Goal: Task Accomplishment & Management: Manage account settings

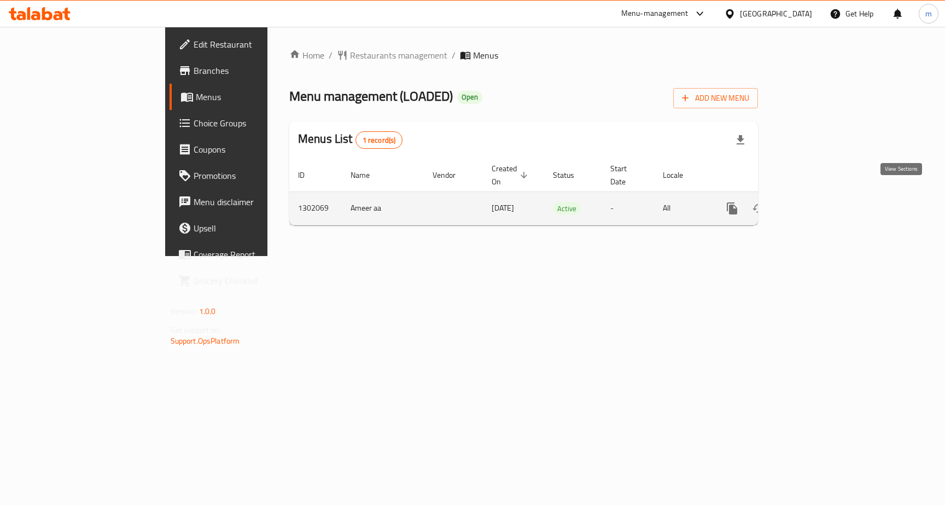
click at [816, 203] on icon "enhanced table" at bounding box center [811, 208] width 10 height 10
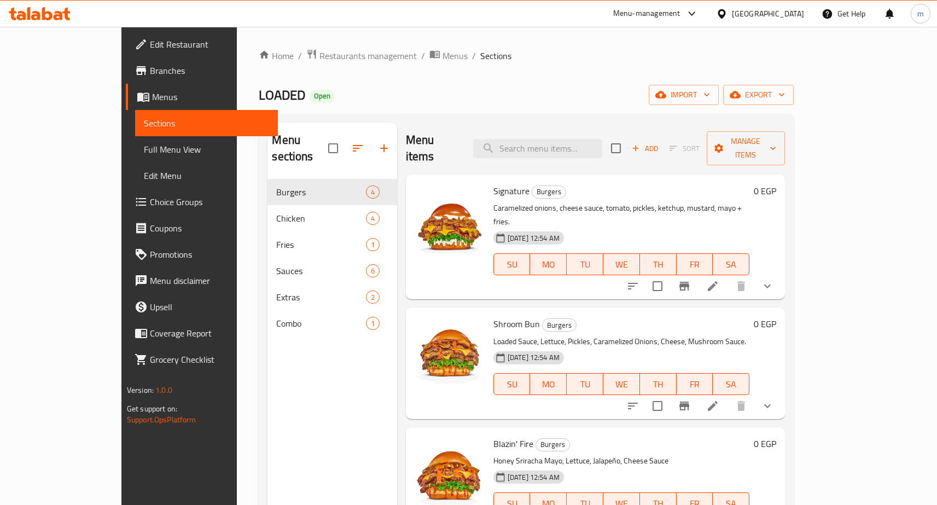
click at [150, 45] on span "Edit Restaurant" at bounding box center [209, 44] width 119 height 13
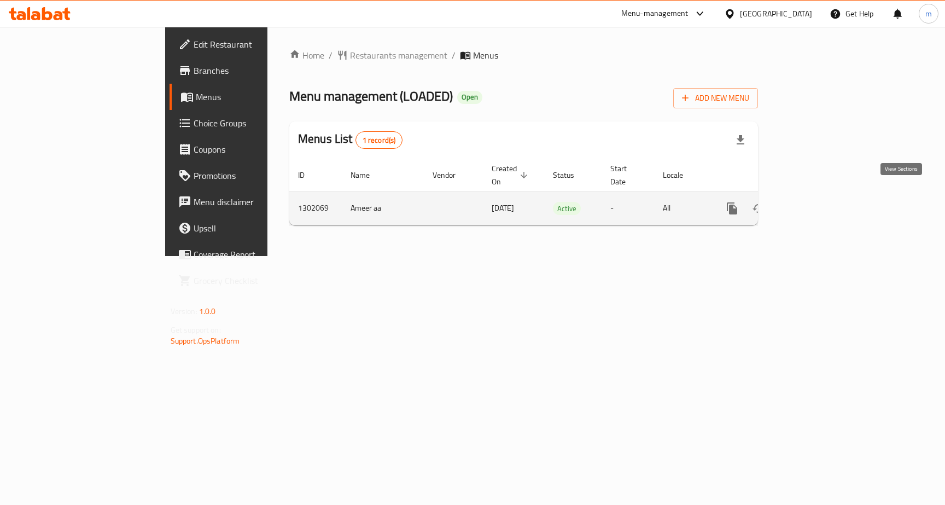
click at [816, 203] on icon "enhanced table" at bounding box center [811, 208] width 10 height 10
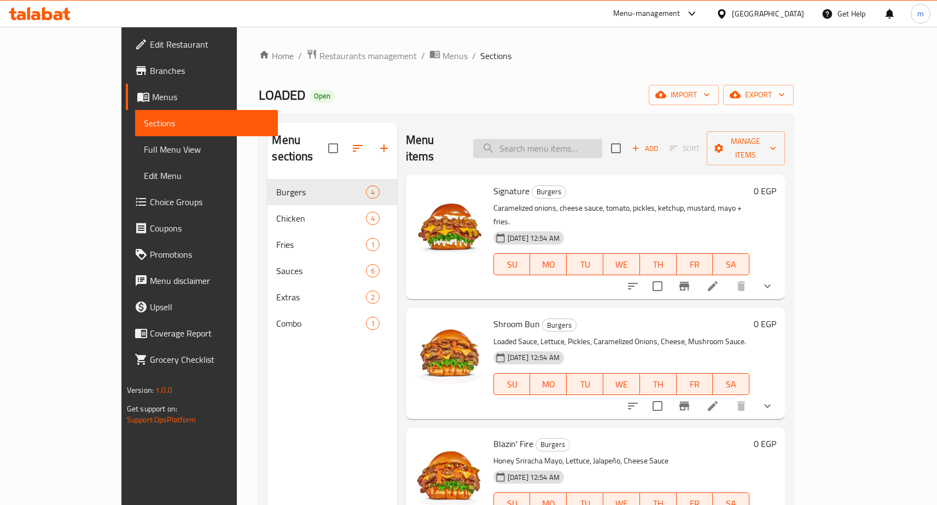
click at [545, 144] on input "search" at bounding box center [537, 148] width 129 height 19
paste input "Blazin' Fire"
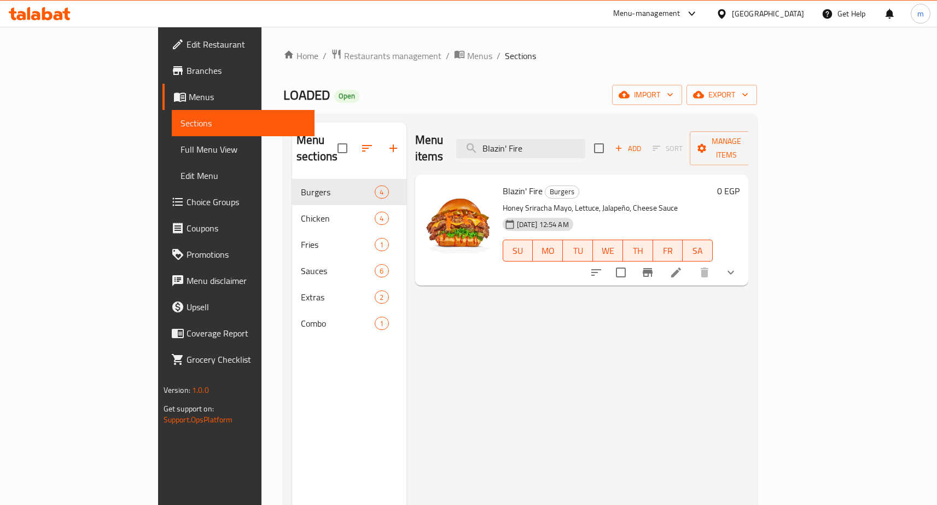
type input "Blazin' Fire"
click at [681, 267] on icon at bounding box center [676, 272] width 10 height 10
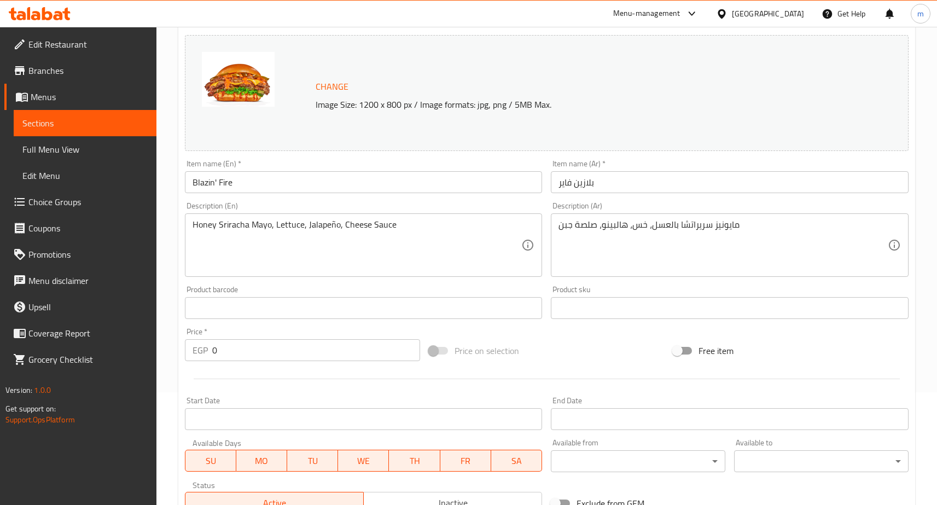
scroll to position [308, 0]
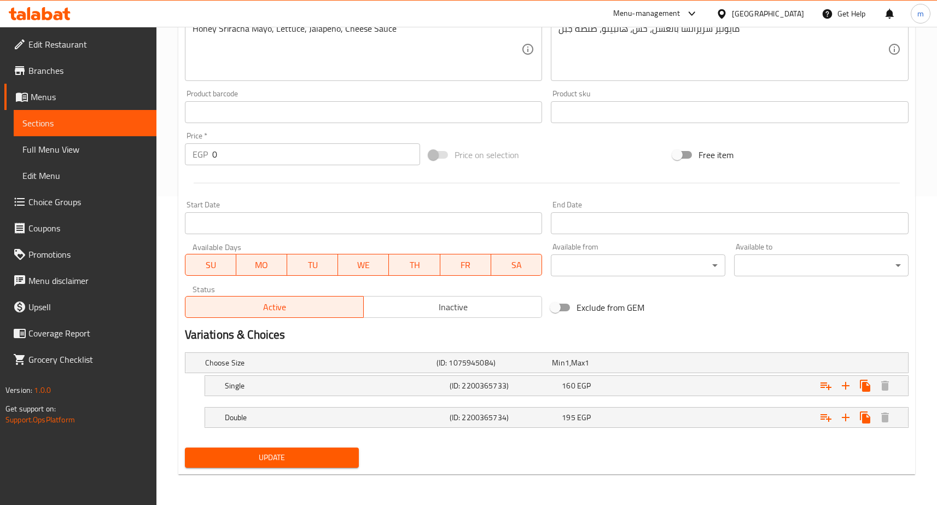
click at [570, 446] on div "Update" at bounding box center [546, 457] width 732 height 29
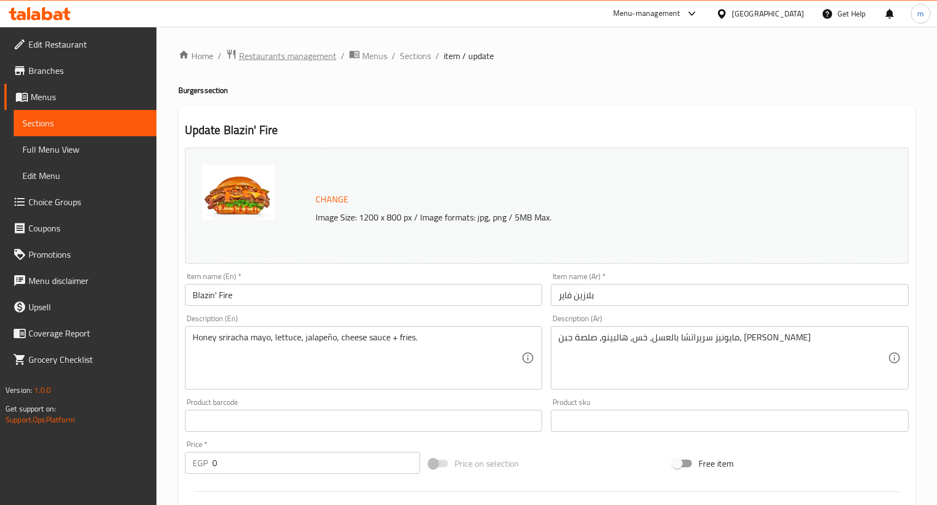
click at [309, 62] on span "Restaurants management" at bounding box center [287, 55] width 97 height 13
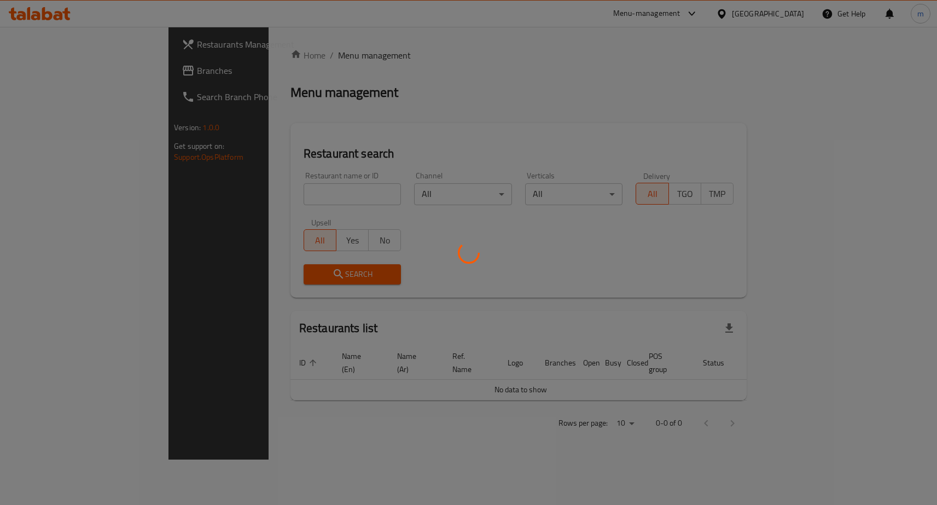
click at [54, 74] on div at bounding box center [468, 252] width 937 height 505
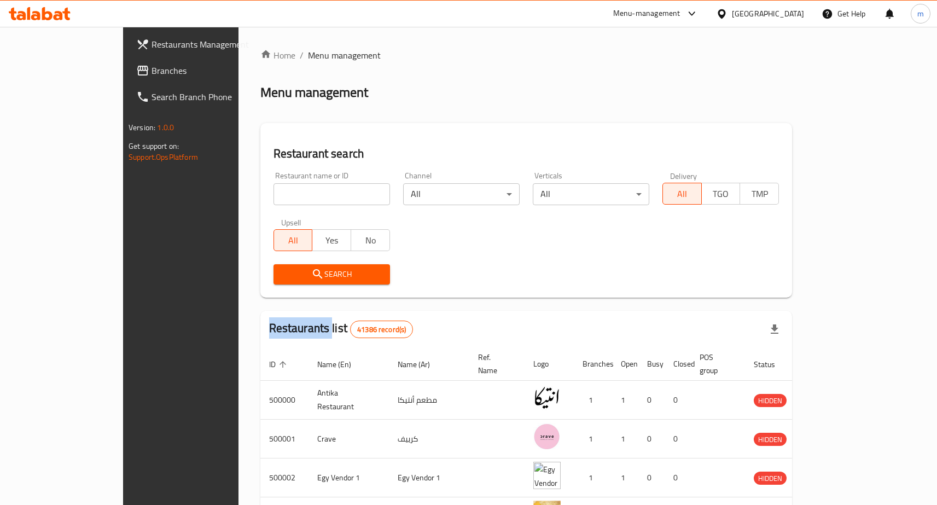
click at [123, 74] on div "Restaurants Management Branches Search Branch Phone Version: 1.0.0 Get support …" at bounding box center [468, 419] width 691 height 784
click at [151, 74] on span "Branches" at bounding box center [210, 70] width 119 height 13
